Goal: Task Accomplishment & Management: Manage account settings

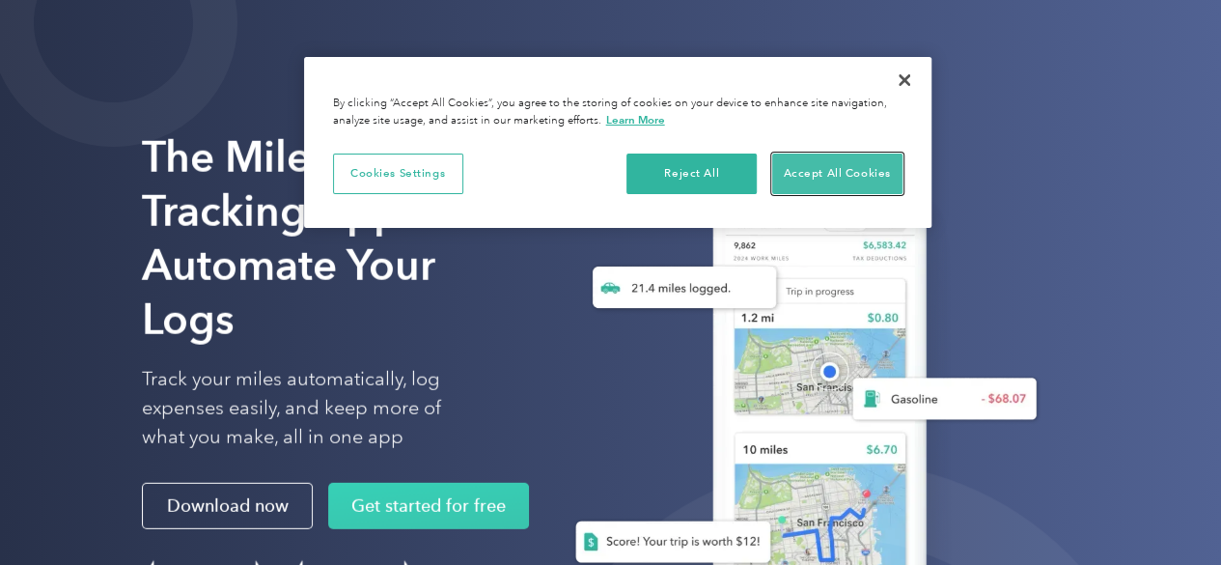
click at [832, 168] on button "Accept All Cookies" at bounding box center [837, 173] width 130 height 41
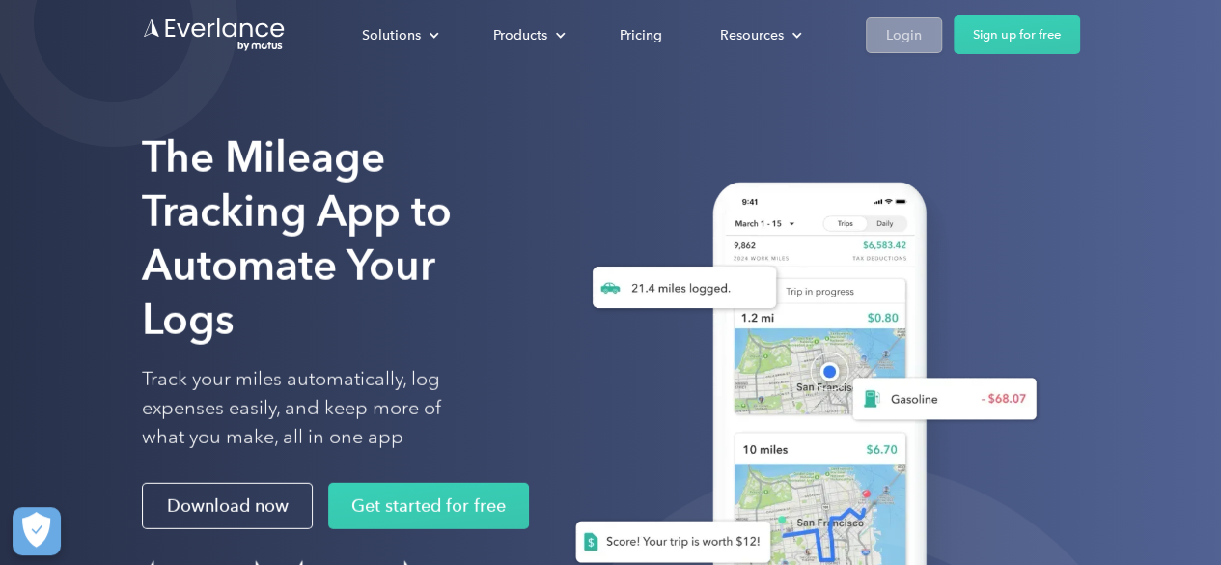
click at [901, 44] on div "Login" at bounding box center [904, 35] width 36 height 24
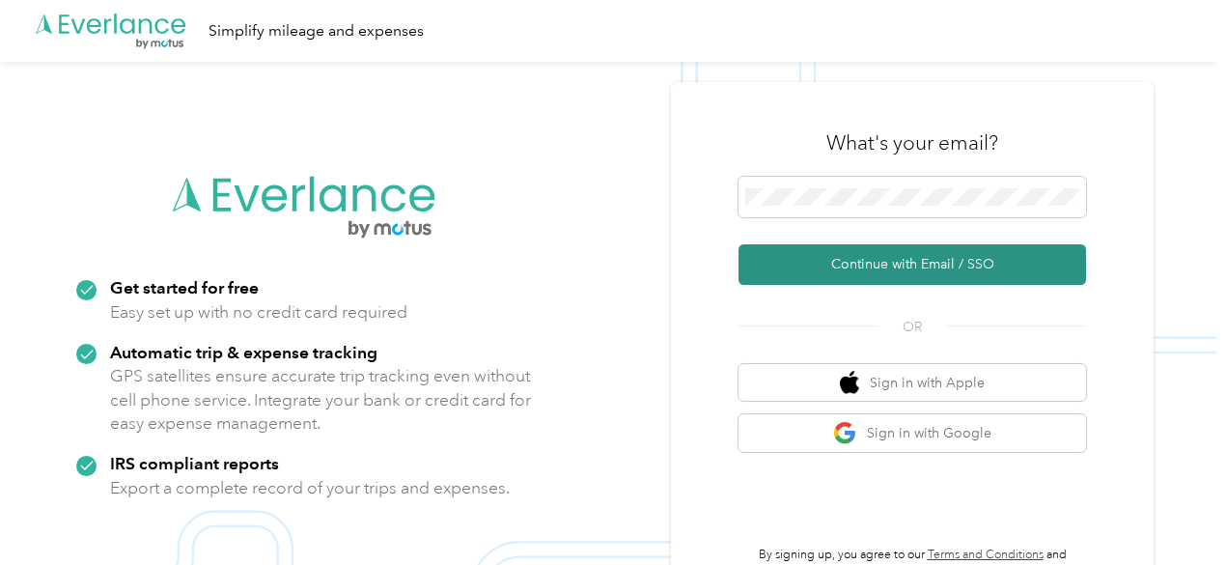
click at [991, 265] on button "Continue with Email / SSO" at bounding box center [911, 264] width 347 height 41
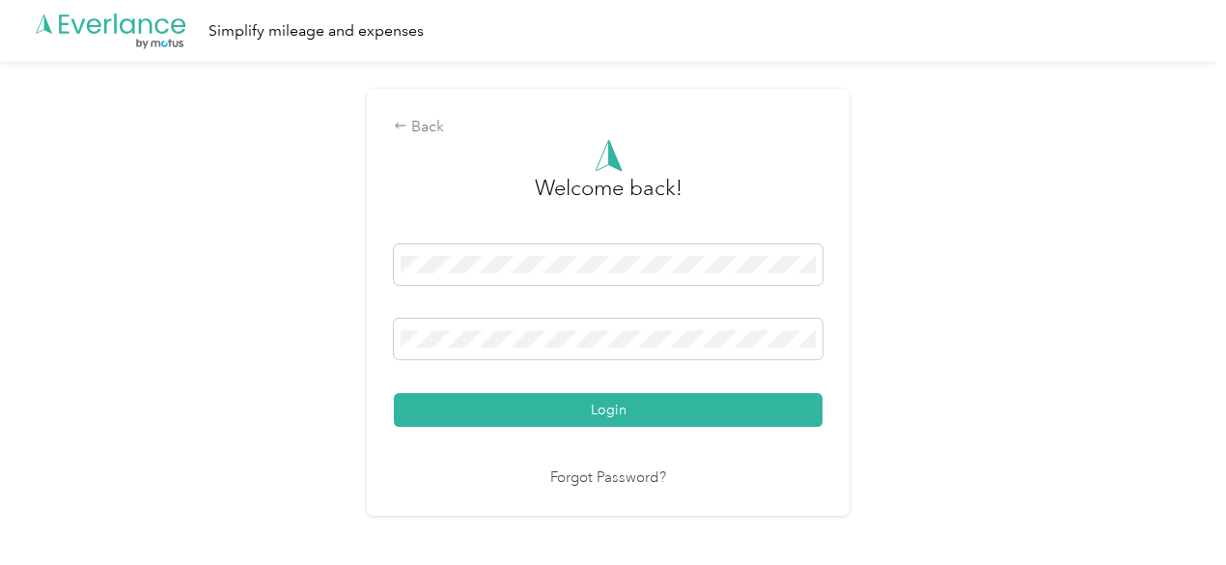
click at [394, 393] on button "Login" at bounding box center [608, 410] width 429 height 34
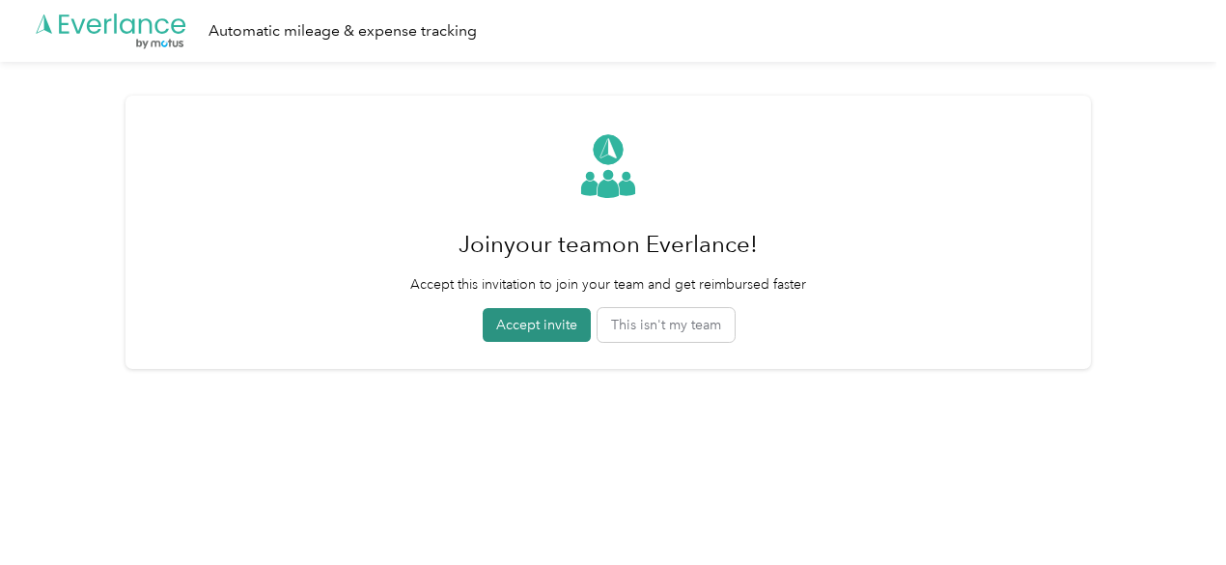
click at [542, 330] on button "Accept invite" at bounding box center [537, 325] width 108 height 34
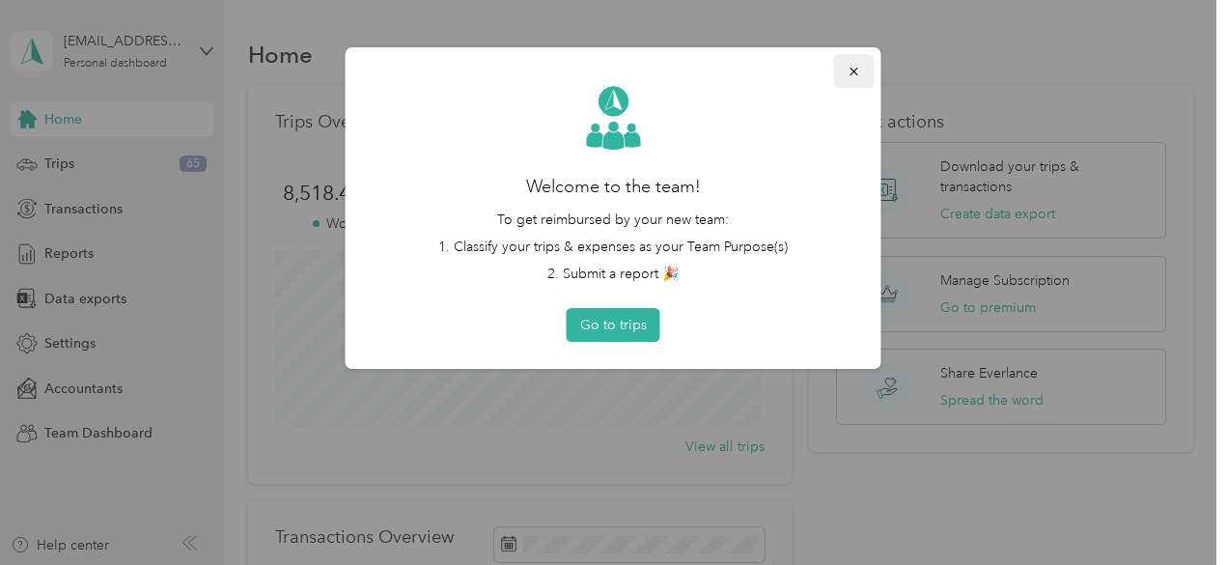
click at [853, 69] on icon "button" at bounding box center [854, 72] width 14 height 14
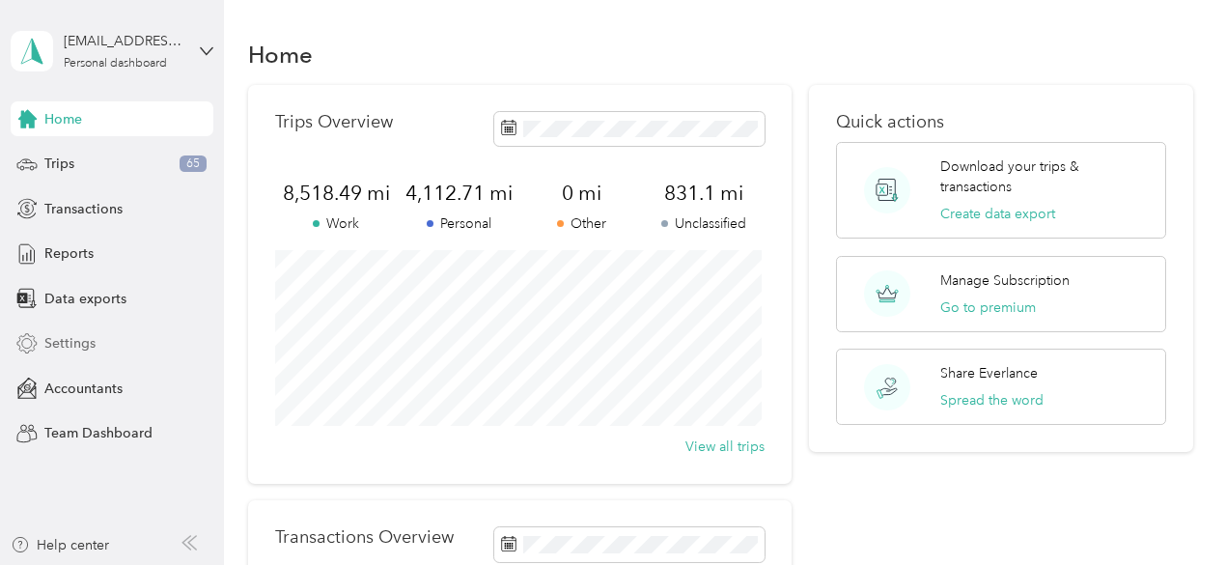
click at [71, 345] on span "Settings" at bounding box center [69, 343] width 51 height 20
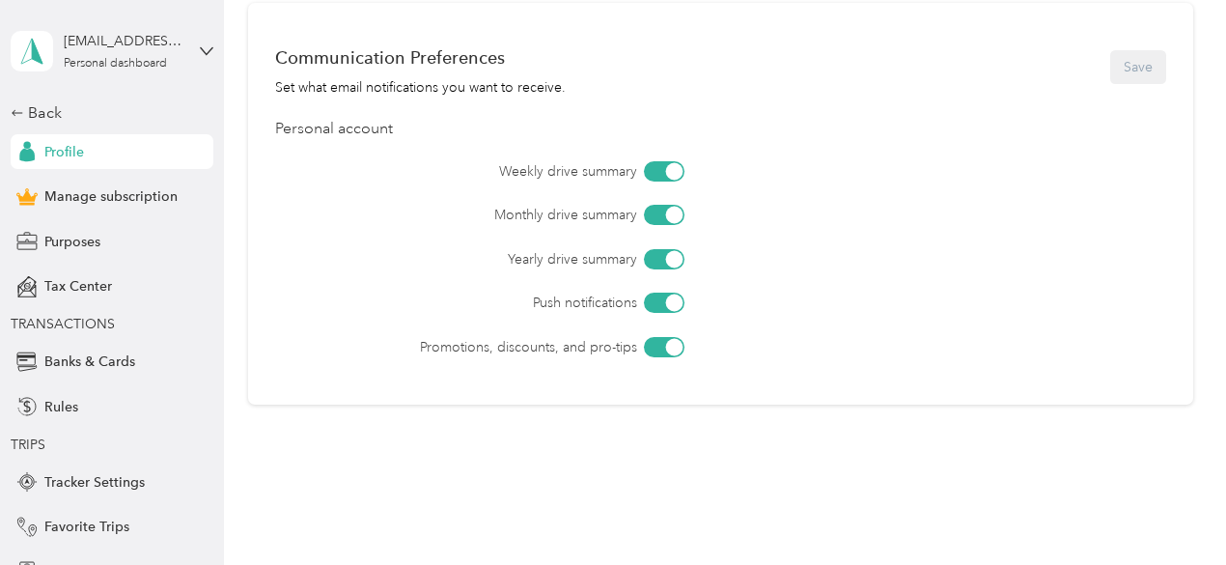
scroll to position [914, 0]
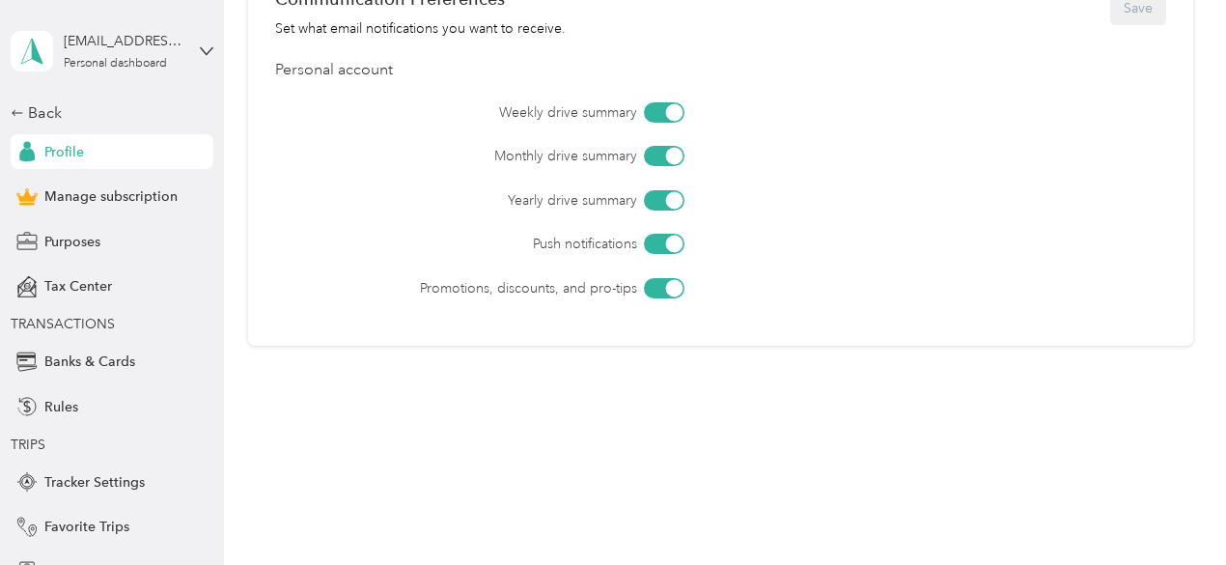
click at [656, 285] on div at bounding box center [664, 288] width 41 height 20
click at [1126, 11] on button "Save" at bounding box center [1138, 8] width 56 height 34
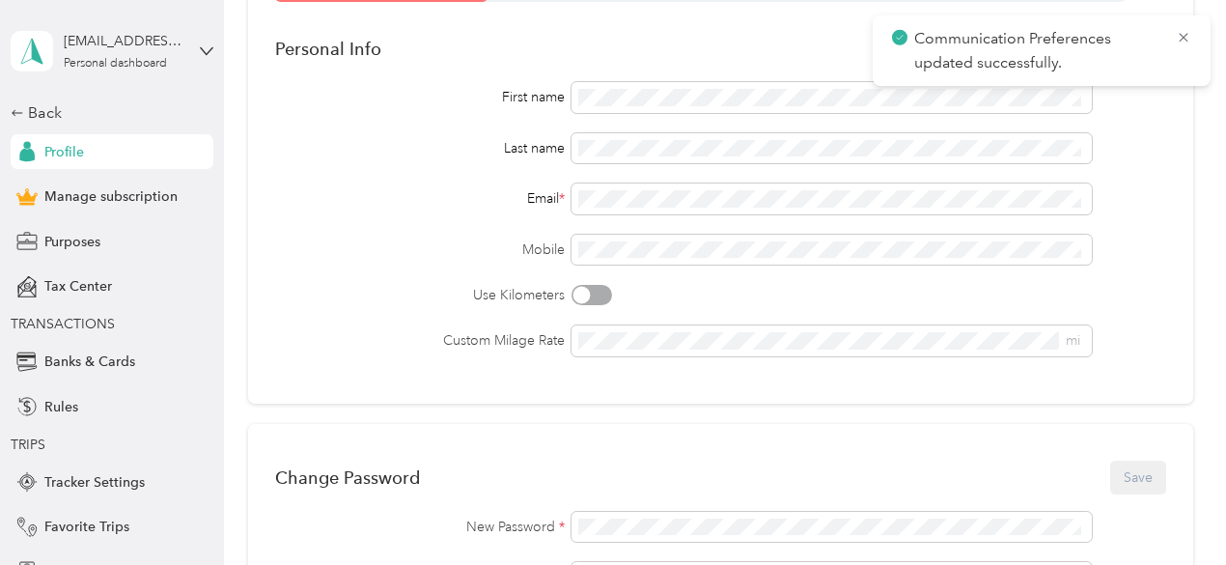
scroll to position [0, 0]
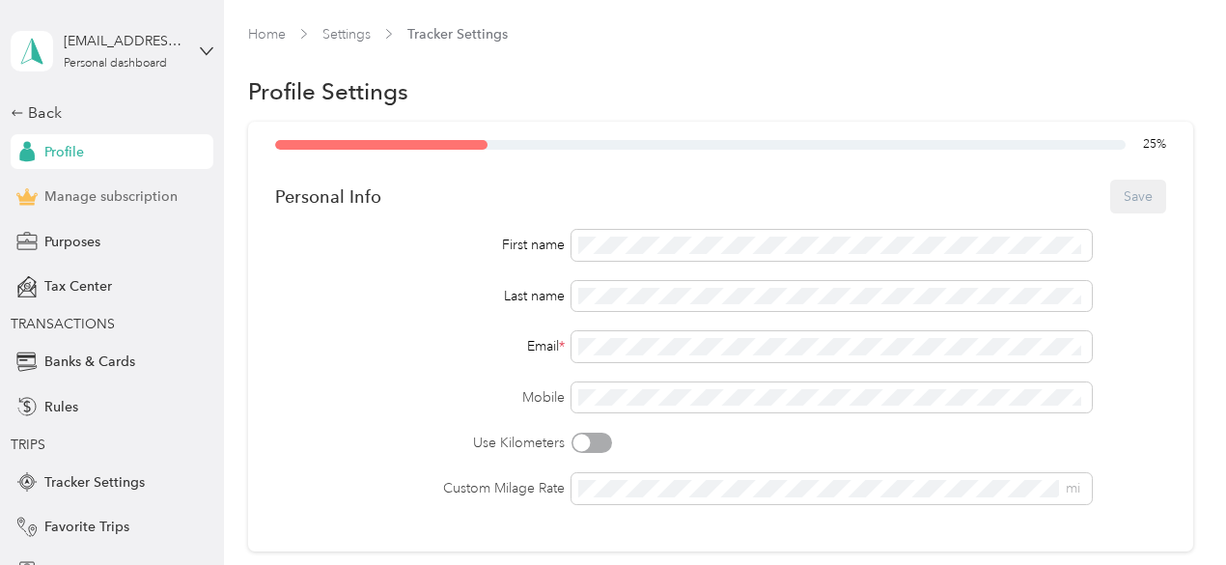
click at [133, 198] on span "Manage subscription" at bounding box center [110, 196] width 133 height 20
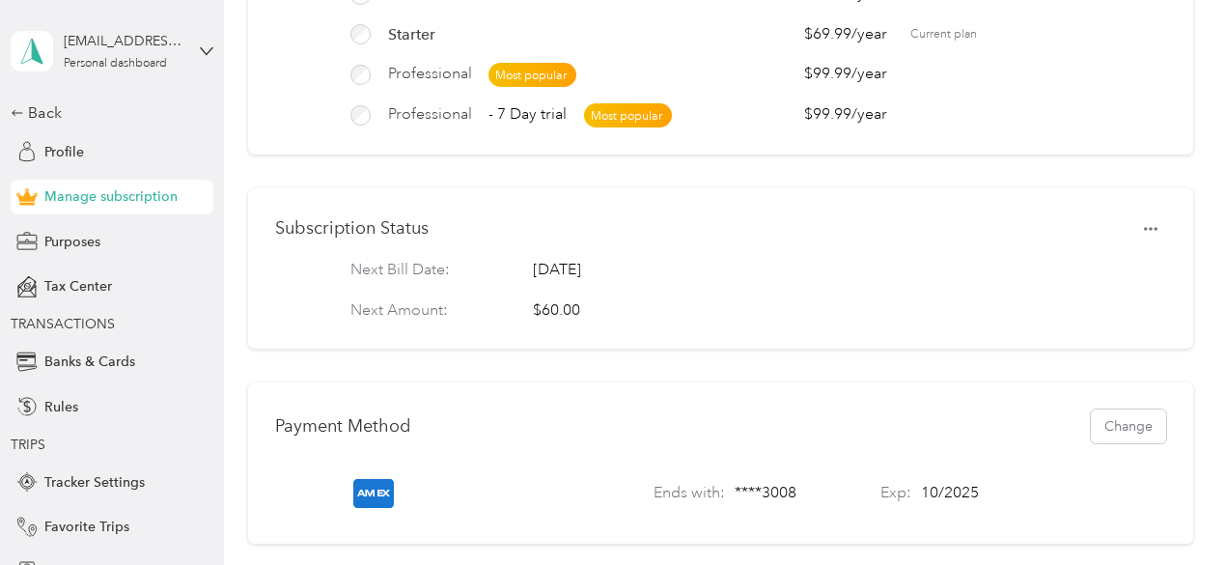
scroll to position [521, 0]
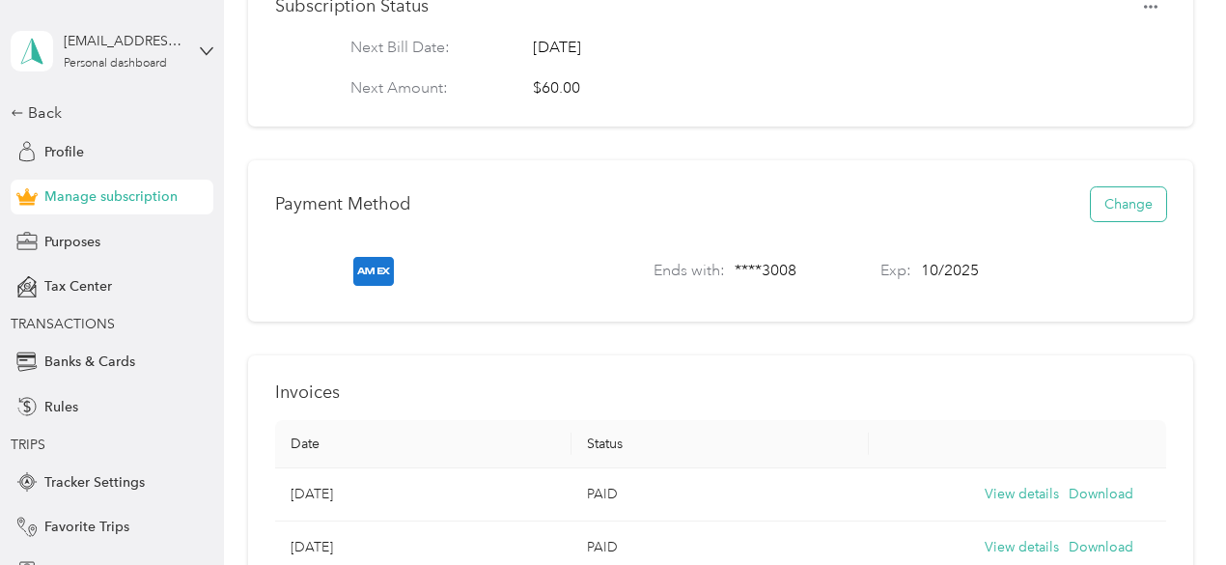
click at [1120, 221] on button "Change" at bounding box center [1128, 204] width 75 height 34
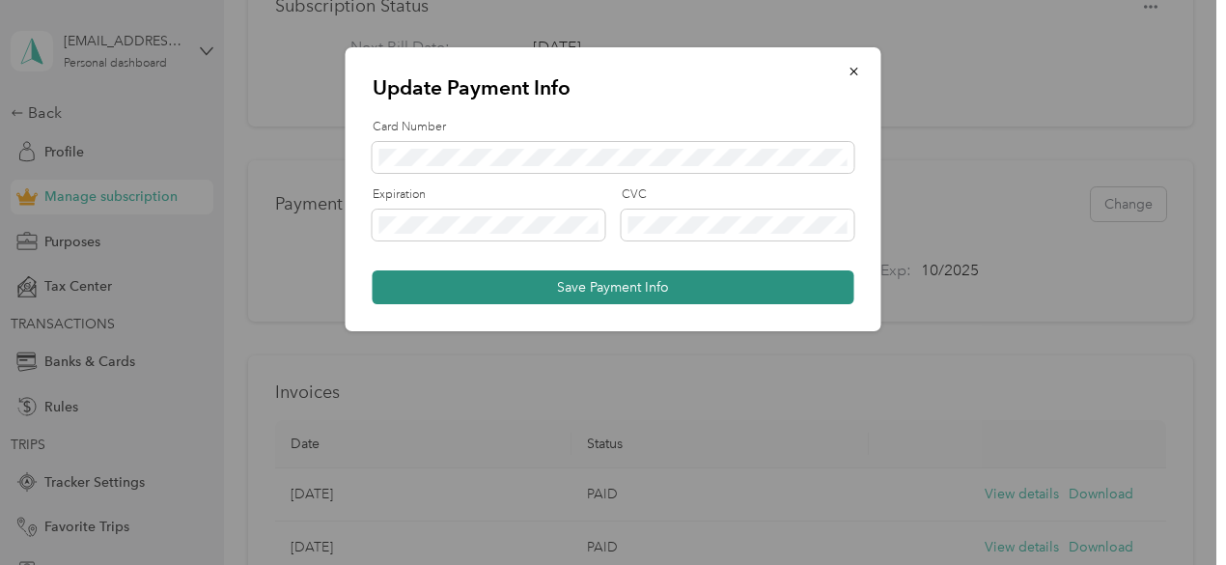
click at [674, 283] on button "Save Payment Info" at bounding box center [614, 287] width 482 height 34
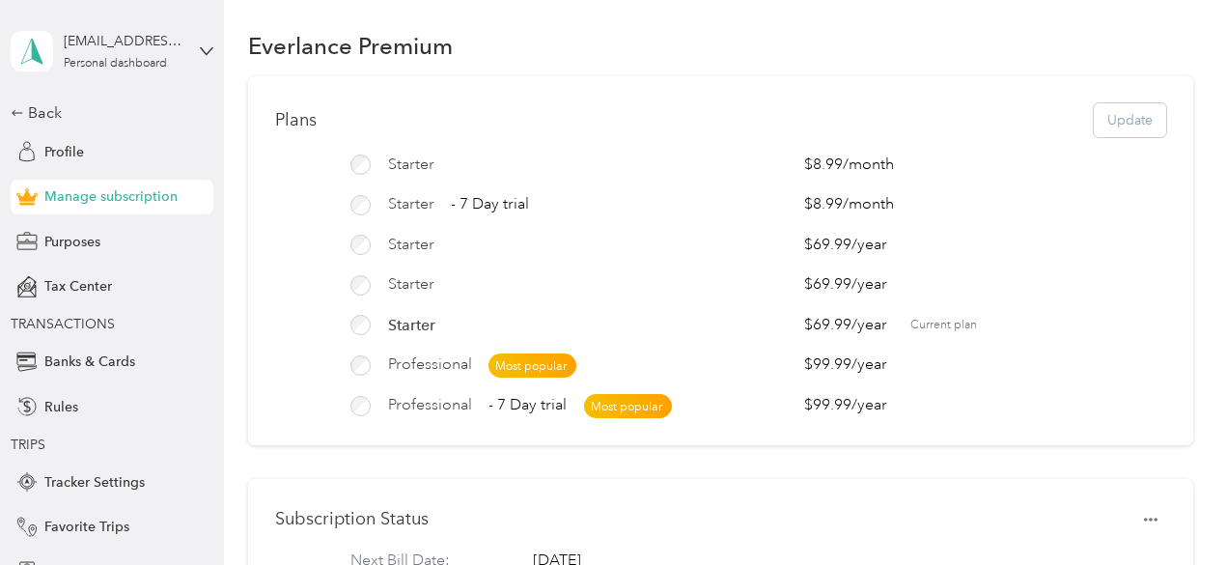
scroll to position [0, 0]
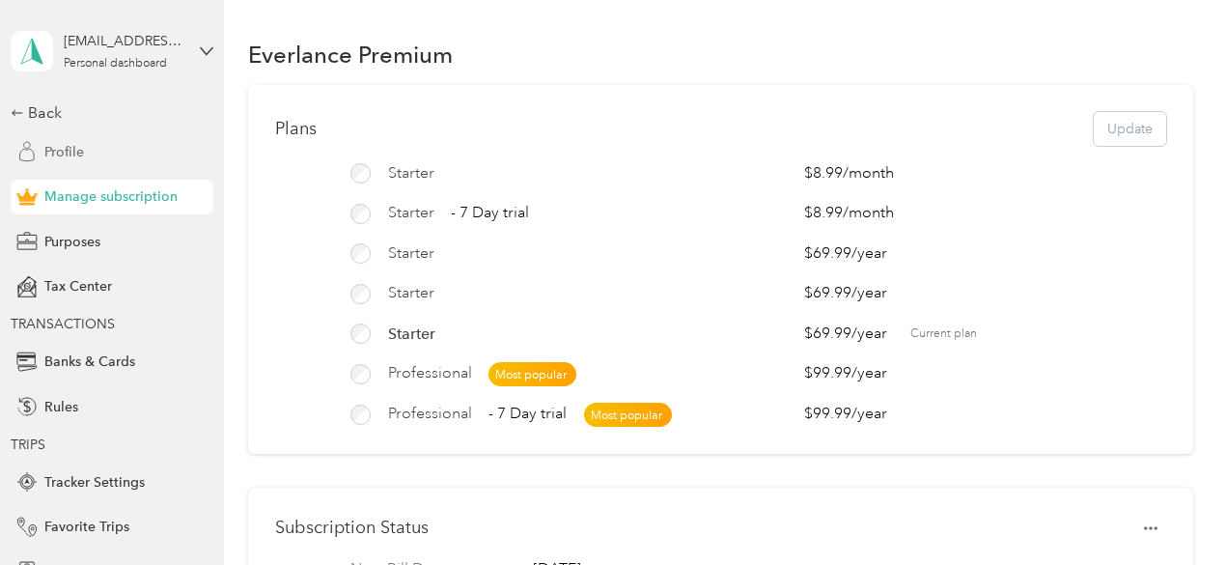
click at [54, 147] on span "Profile" at bounding box center [64, 152] width 40 height 20
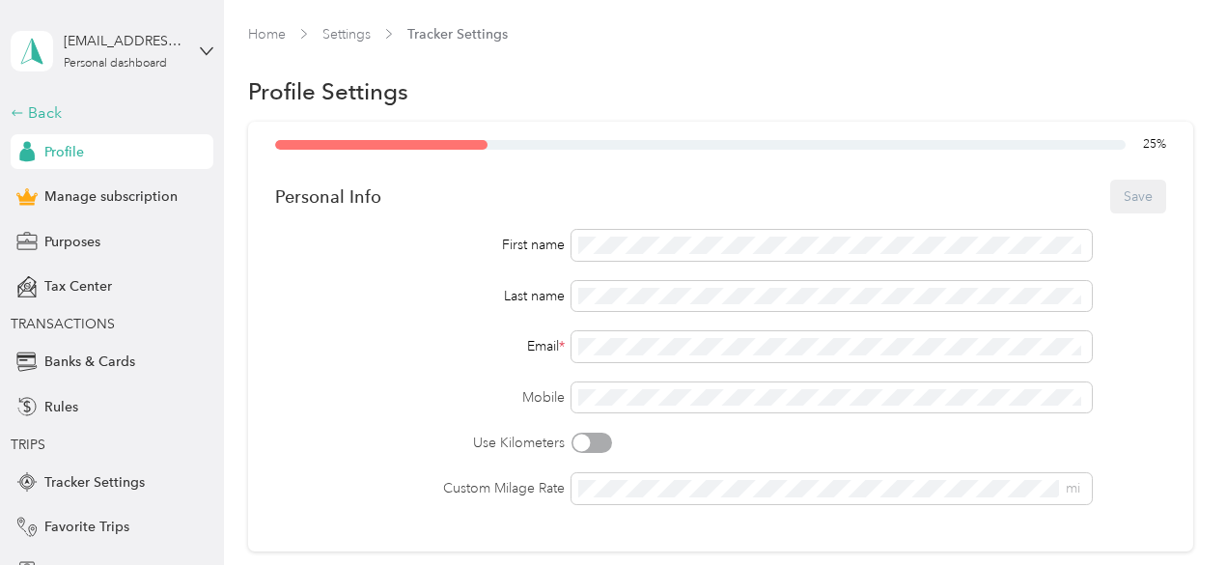
click at [21, 119] on div "Back" at bounding box center [107, 112] width 193 height 23
